Goal: Task Accomplishment & Management: Complete application form

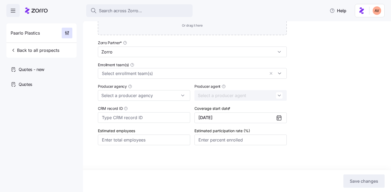
scroll to position [157, 0]
click at [281, 74] on div at bounding box center [192, 73] width 189 height 11
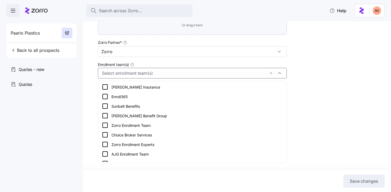
click at [302, 73] on div "Setup Onboard as an employer Company name (DBA) * Paarlo Plastics Legal name is…" at bounding box center [240, 21] width 285 height 299
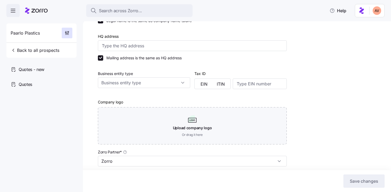
scroll to position [0, 0]
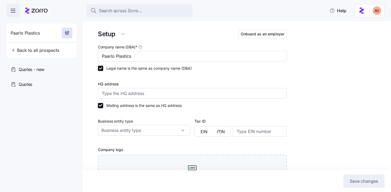
click at [30, 9] on icon at bounding box center [36, 10] width 23 height 6
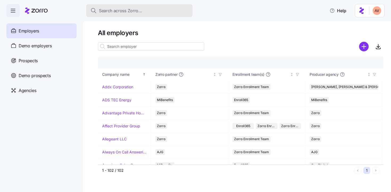
click at [104, 12] on span "Search across Zorro..." at bounding box center [120, 10] width 43 height 7
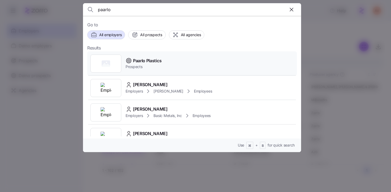
type input "paarlo"
click at [154, 62] on span "Paarlo Plastics" at bounding box center [147, 60] width 28 height 7
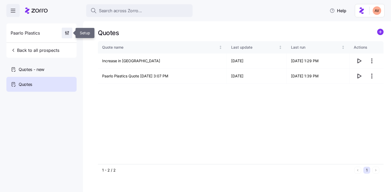
click at [67, 34] on icon "button" at bounding box center [66, 32] width 5 height 5
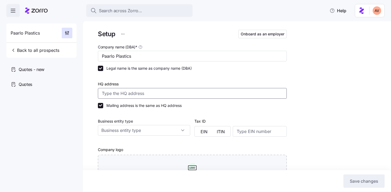
click at [186, 94] on input "HQ address" at bounding box center [192, 93] width 189 height 11
click at [312, 103] on div "Setup Onboard as an employer Company name (DBA) * Paarlo Plastics Legal name is…" at bounding box center [240, 178] width 285 height 299
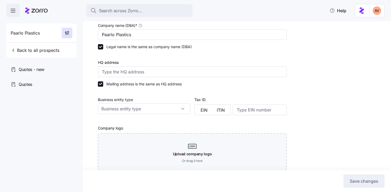
scroll to position [22, 0]
click at [185, 109] on input "Business entity type" at bounding box center [144, 108] width 92 height 11
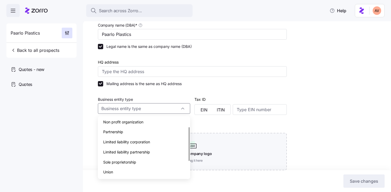
scroll to position [0, 0]
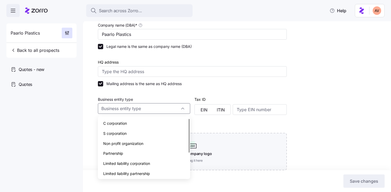
click at [288, 118] on div "Setup Onboard as an employer Company name (DBA) * Paarlo Plastics Legal name is…" at bounding box center [240, 156] width 285 height 299
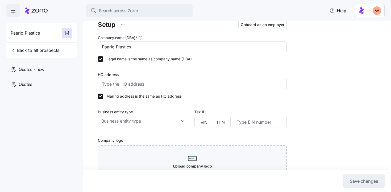
scroll to position [10, 0]
click at [296, 119] on div "Setup Onboard as an employer Company name (DBA) * Paarlo Plastics Legal name is…" at bounding box center [240, 168] width 285 height 299
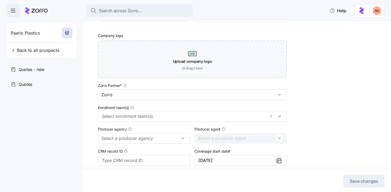
scroll to position [137, 0]
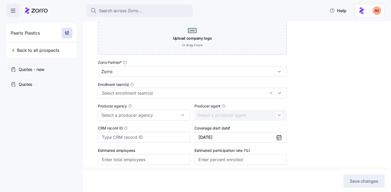
click at [279, 138] on icon at bounding box center [279, 137] width 6 height 6
click at [258, 139] on button "[DATE]" at bounding box center [240, 137] width 92 height 11
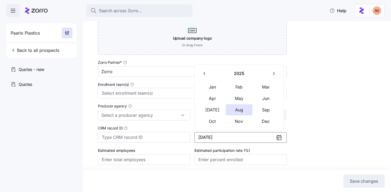
click at [272, 74] on icon "button" at bounding box center [273, 73] width 5 height 5
click at [215, 91] on button "Jan" at bounding box center [212, 86] width 27 height 11
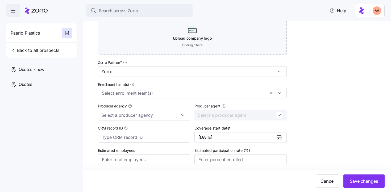
click at [298, 126] on div "Setup Onboard as an employer Company name (DBA) * Paarlo Plastics Legal name is…" at bounding box center [240, 41] width 285 height 299
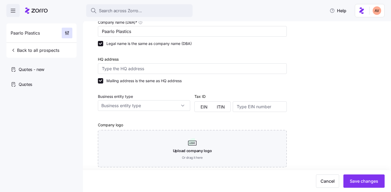
scroll to position [0, 0]
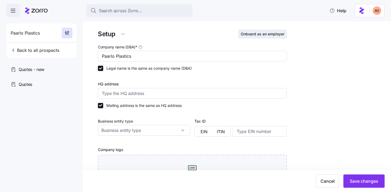
click at [261, 36] on span "Onboard as an employer" at bounding box center [262, 33] width 44 height 5
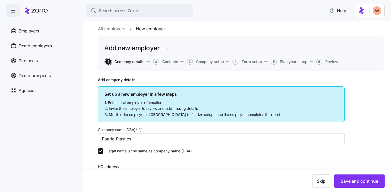
scroll to position [2, 0]
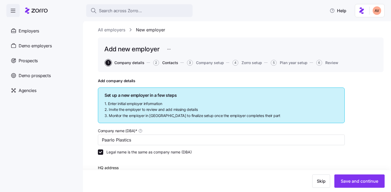
click at [167, 63] on span "Contacts" at bounding box center [170, 63] width 16 height 4
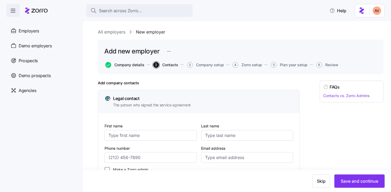
click at [129, 64] on span "Company details" at bounding box center [129, 65] width 30 height 4
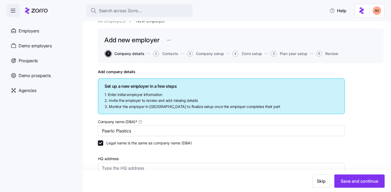
scroll to position [10, 0]
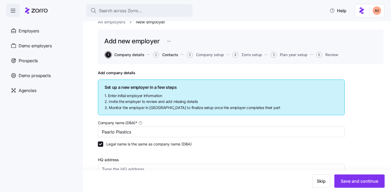
click at [165, 56] on span "Contacts" at bounding box center [170, 55] width 16 height 4
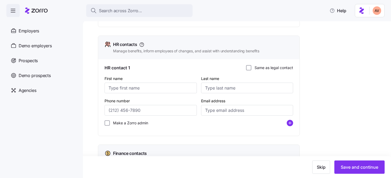
scroll to position [155, 0]
click at [144, 88] on input "First name" at bounding box center [150, 87] width 92 height 11
type input "[PERSON_NAME]"
click at [211, 112] on input "Email address" at bounding box center [247, 110] width 92 height 11
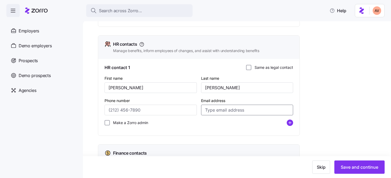
paste input "[EMAIL_ADDRESS][DOMAIN_NAME]"
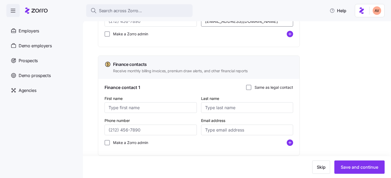
scroll to position [255, 0]
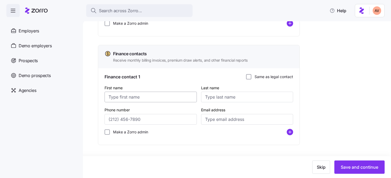
type input "[EMAIL_ADDRESS][DOMAIN_NAME]"
click at [146, 97] on input "First name" at bounding box center [150, 97] width 92 height 11
type input "[PERSON_NAME]"
click at [217, 116] on input "Email address" at bounding box center [247, 119] width 92 height 11
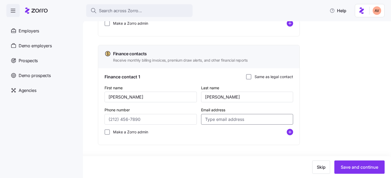
paste input "[EMAIL_ADDRESS][DOMAIN_NAME]"
type input "[EMAIL_ADDRESS][DOMAIN_NAME]"
click at [291, 133] on circle "add icon" at bounding box center [290, 132] width 6 height 6
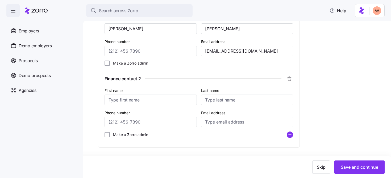
scroll to position [324, 0]
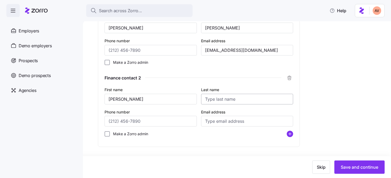
type input "[PERSON_NAME]"
click at [247, 99] on input "Last name" at bounding box center [247, 99] width 92 height 11
type input "Hawk"
click at [245, 119] on input "Email address" at bounding box center [247, 121] width 92 height 11
type input "[EMAIL_ADDRESS][DOMAIN_NAME]"
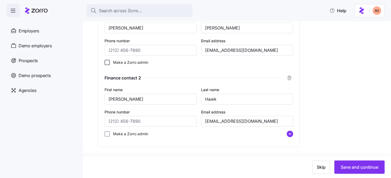
click at [106, 63] on input "Make a Zorro admin" at bounding box center [106, 62] width 5 height 5
checkbox input "true"
click at [105, 134] on input "Make a Zorro admin" at bounding box center [106, 133] width 5 height 5
checkbox input "true"
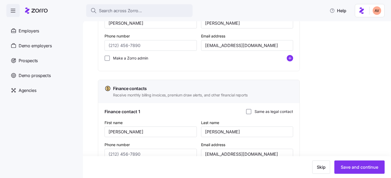
scroll to position [201, 0]
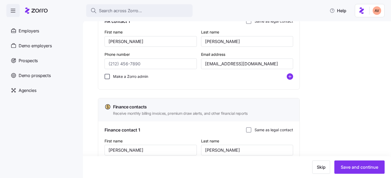
click at [107, 77] on input "Make a Zorro admin" at bounding box center [106, 76] width 5 height 5
checkbox input "true"
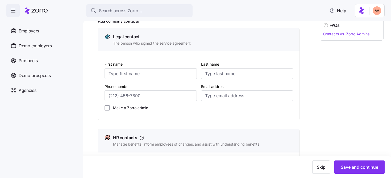
scroll to position [59, 0]
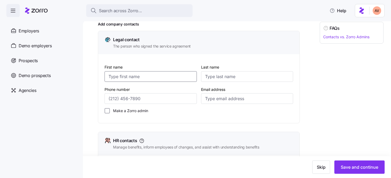
click at [155, 77] on input "First name" at bounding box center [150, 76] width 92 height 11
type input "[PERSON_NAME]"
click at [221, 76] on input "Last name" at bounding box center [247, 76] width 92 height 11
type input "[PERSON_NAME]"
click at [235, 99] on input "Email address" at bounding box center [247, 98] width 92 height 11
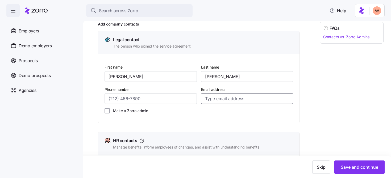
paste input "[EMAIL_ADDRESS][DOMAIN_NAME]"
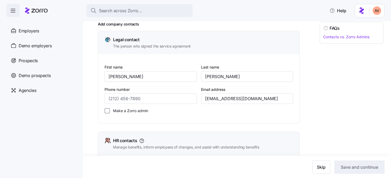
click at [253, 118] on div "First name [PERSON_NAME] Last name [PERSON_NAME] Phone number Email address [EM…" at bounding box center [198, 91] width 193 height 58
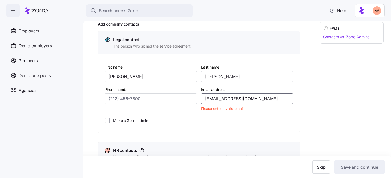
click at [257, 99] on input "[EMAIL_ADDRESS][DOMAIN_NAME]" at bounding box center [247, 98] width 92 height 11
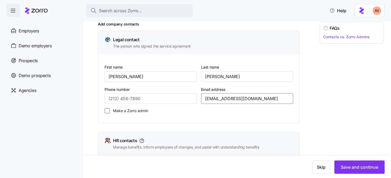
type input "[EMAIL_ADDRESS][DOMAIN_NAME]"
click at [207, 118] on div "First name [PERSON_NAME] Last name [PERSON_NAME] Phone number Email address [EM…" at bounding box center [198, 88] width 201 height 69
click at [106, 112] on input "Make a Zorro admin" at bounding box center [106, 110] width 5 height 5
checkbox input "true"
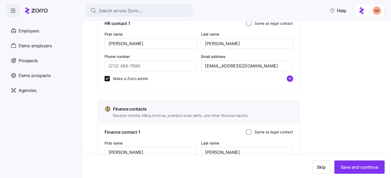
scroll to position [176, 0]
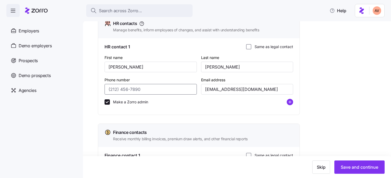
click at [173, 92] on input "Phone number" at bounding box center [150, 89] width 92 height 11
click at [137, 92] on input "Phone number" at bounding box center [150, 89] width 92 height 11
paste input "[PHONE_NUMBER]"
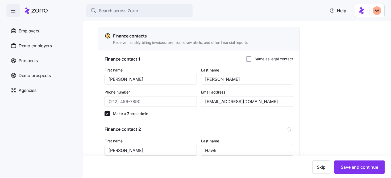
scroll to position [275, 0]
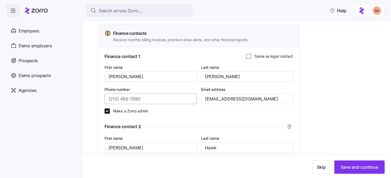
type input "[PHONE_NUMBER]"
click at [155, 98] on input "Phone number" at bounding box center [150, 99] width 92 height 11
paste input "[PHONE_NUMBER]"
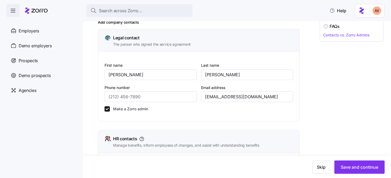
scroll to position [63, 0]
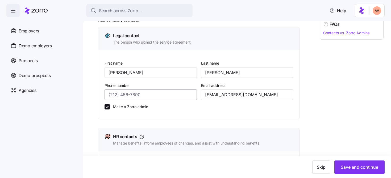
type input "[PHONE_NUMBER]"
click at [163, 91] on input "Phone number" at bounding box center [150, 94] width 92 height 11
paste input "[PHONE_NUMBER]"
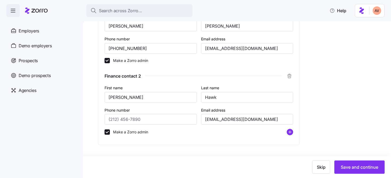
type input "[PHONE_NUMBER]"
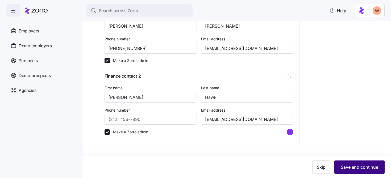
click at [351, 168] on span "Save and continue" at bounding box center [358, 167] width 37 height 6
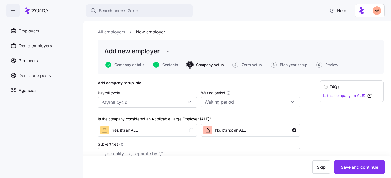
scroll to position [14, 0]
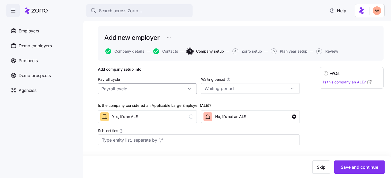
click at [190, 89] on input "Payroll cycle" at bounding box center [147, 88] width 99 height 11
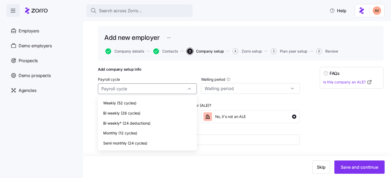
click at [138, 114] on span "Bi weekly (26 cycles)" at bounding box center [121, 113] width 37 height 6
type input "Bi weekly (26 cycles)"
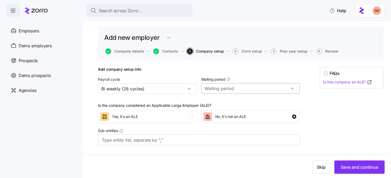
click at [234, 89] on input "Waiting period" at bounding box center [250, 88] width 99 height 11
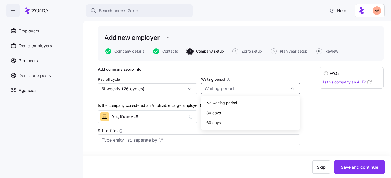
click at [217, 120] on span "60 days" at bounding box center [213, 123] width 14 height 6
type input "60 days"
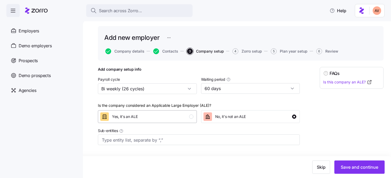
click at [191, 117] on div "button" at bounding box center [191, 117] width 4 height 4
click at [196, 141] on input "Sub-entities" at bounding box center [193, 140] width 183 height 7
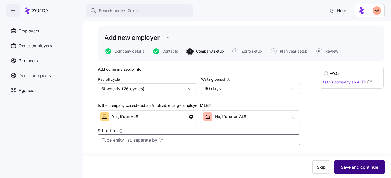
click at [348, 171] on button "Save and continue" at bounding box center [359, 166] width 50 height 13
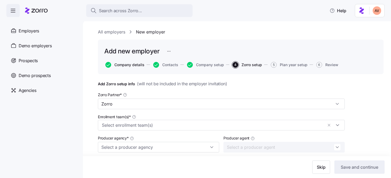
click at [119, 65] on span "Company details" at bounding box center [129, 65] width 30 height 4
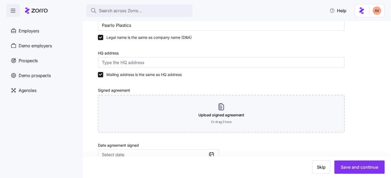
scroll to position [118, 0]
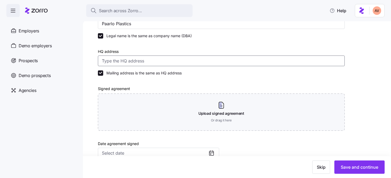
click at [146, 62] on input "HQ address" at bounding box center [221, 61] width 247 height 11
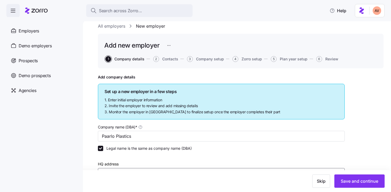
scroll to position [0, 0]
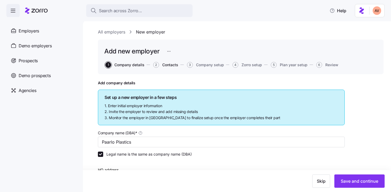
click at [171, 66] on span "Contacts" at bounding box center [170, 65] width 16 height 4
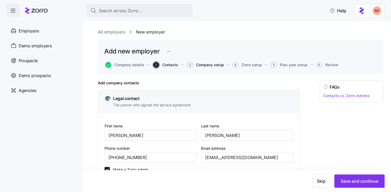
click at [202, 65] on span "Company setup" at bounding box center [210, 65] width 28 height 4
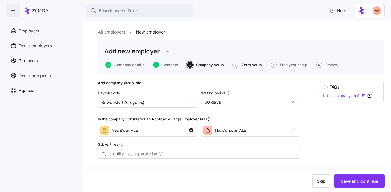
click at [249, 64] on span "Zorro setup" at bounding box center [251, 65] width 20 height 4
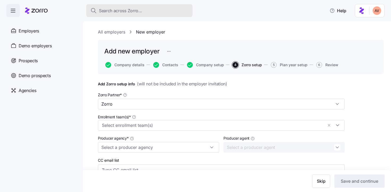
click at [130, 12] on span "Search across Zorro..." at bounding box center [120, 10] width 43 height 7
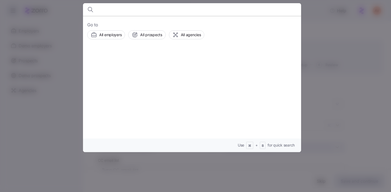
click at [53, 127] on div at bounding box center [195, 96] width 391 height 192
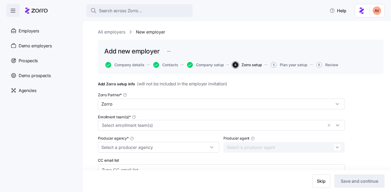
click at [108, 34] on link "All employers" at bounding box center [111, 32] width 27 height 7
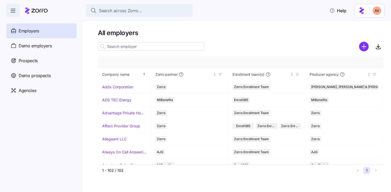
click at [122, 48] on input at bounding box center [151, 46] width 106 height 9
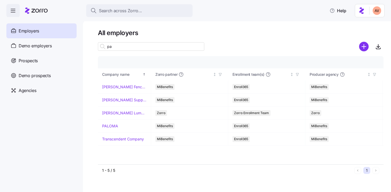
type input "p"
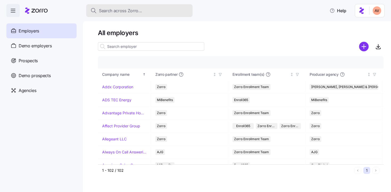
click at [118, 12] on span "Search across Zorro..." at bounding box center [120, 10] width 43 height 7
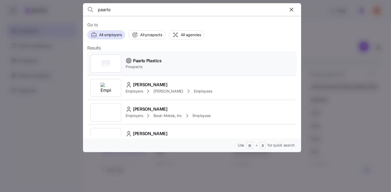
type input "paarlo"
click at [162, 70] on div "Paarlo Plastics Prospects" at bounding box center [191, 63] width 209 height 24
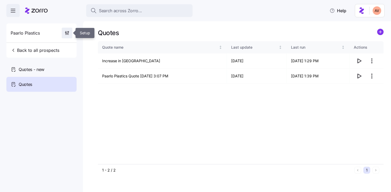
click at [68, 33] on icon "button" at bounding box center [68, 33] width 0 height 2
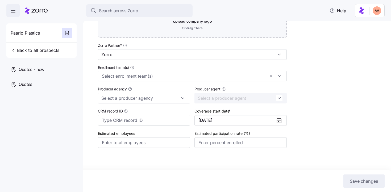
scroll to position [156, 0]
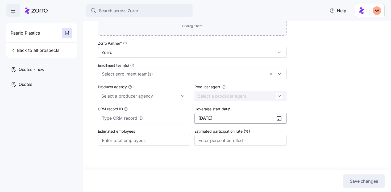
click at [242, 121] on button "[DATE]" at bounding box center [240, 118] width 92 height 11
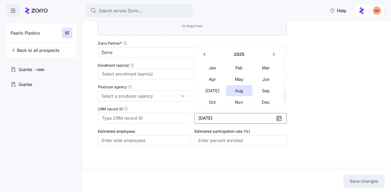
click at [271, 52] on icon "button" at bounding box center [273, 54] width 5 height 5
click at [216, 68] on button "Jan" at bounding box center [212, 67] width 27 height 11
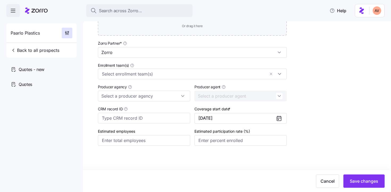
scroll to position [0, 0]
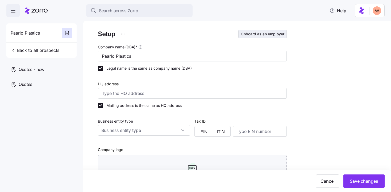
click at [250, 34] on span "Onboard as an employer" at bounding box center [262, 33] width 44 height 5
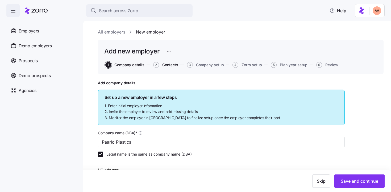
click at [170, 65] on span "Contacts" at bounding box center [170, 65] width 16 height 4
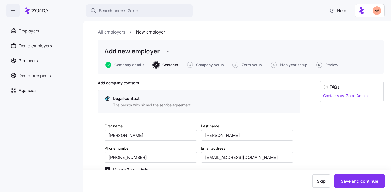
click at [36, 10] on icon at bounding box center [36, 10] width 23 height 6
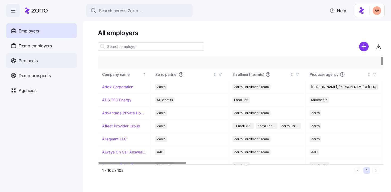
click at [27, 60] on span "Prospects" at bounding box center [28, 60] width 19 height 7
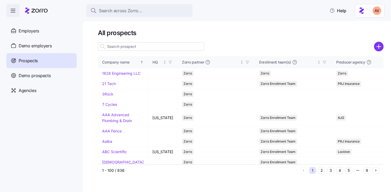
click at [129, 48] on input at bounding box center [151, 46] width 106 height 9
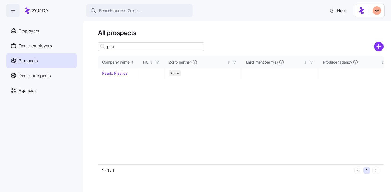
click at [136, 48] on input "paa" at bounding box center [151, 46] width 106 height 9
type input "paa"
